Goal: Book appointment/travel/reservation

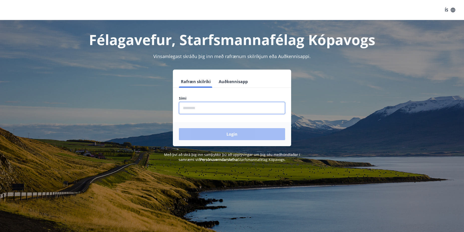
click at [195, 106] on input "phone" at bounding box center [232, 108] width 106 height 12
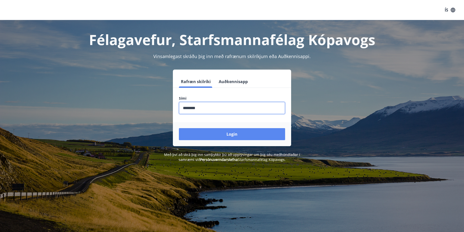
type input "********"
click at [240, 133] on button "Login" at bounding box center [232, 134] width 106 height 12
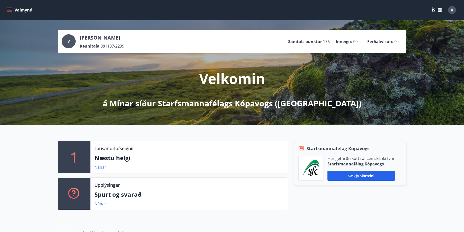
click at [99, 168] on link "Nánar" at bounding box center [100, 168] width 12 height 6
